Goal: Find specific page/section: Find specific page/section

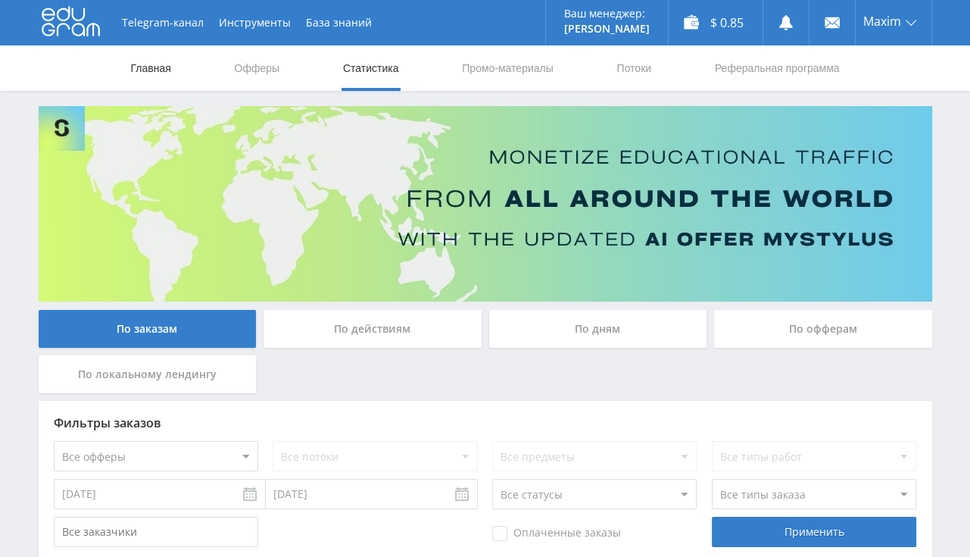
click at [140, 68] on link "Главная" at bounding box center [150, 67] width 43 height 45
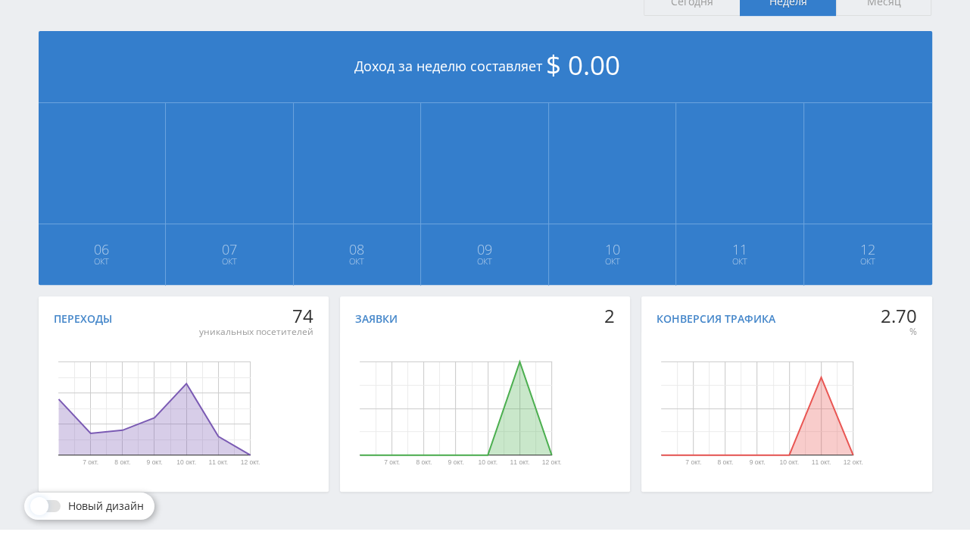
scroll to position [354, 0]
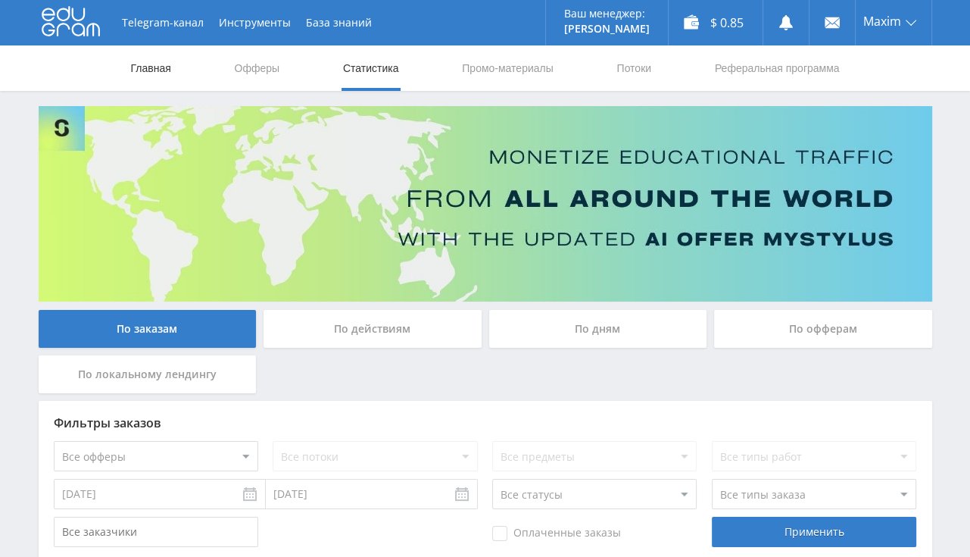
click at [150, 67] on link "Главная" at bounding box center [150, 67] width 43 height 45
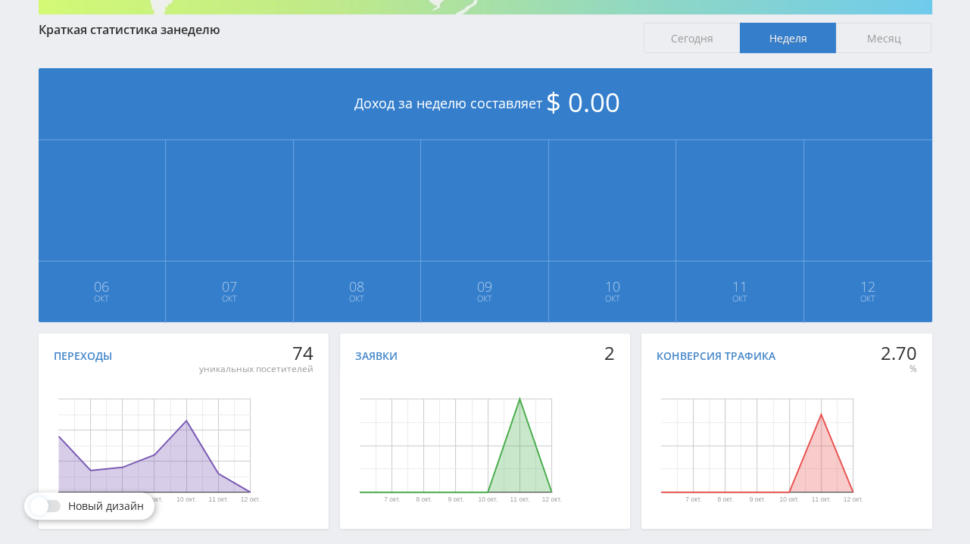
scroll to position [320, 0]
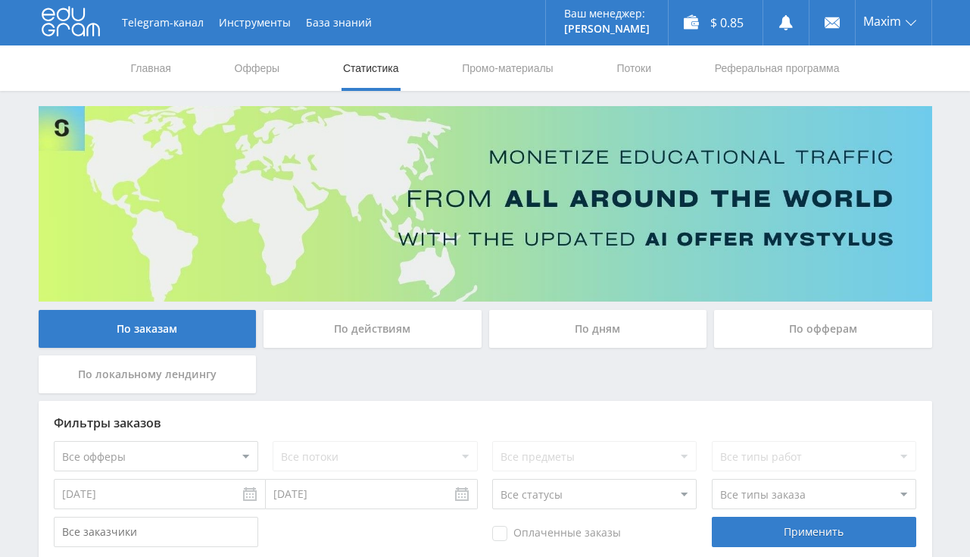
scroll to position [301, 0]
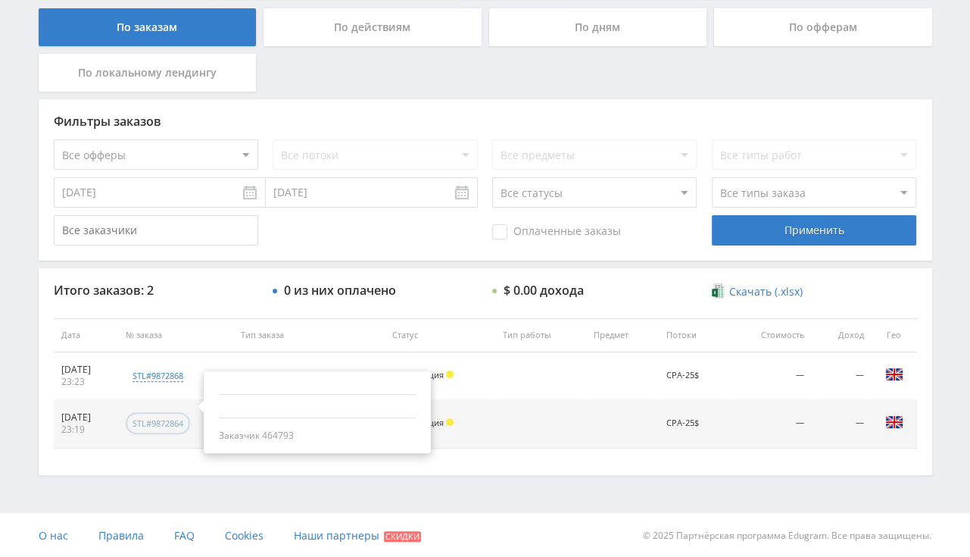
click at [190, 413] on div "stl#9872864" at bounding box center [158, 423] width 64 height 22
click at [183, 426] on div "stl#9872864" at bounding box center [158, 422] width 51 height 11
